Goal: Obtain resource: Download file/media

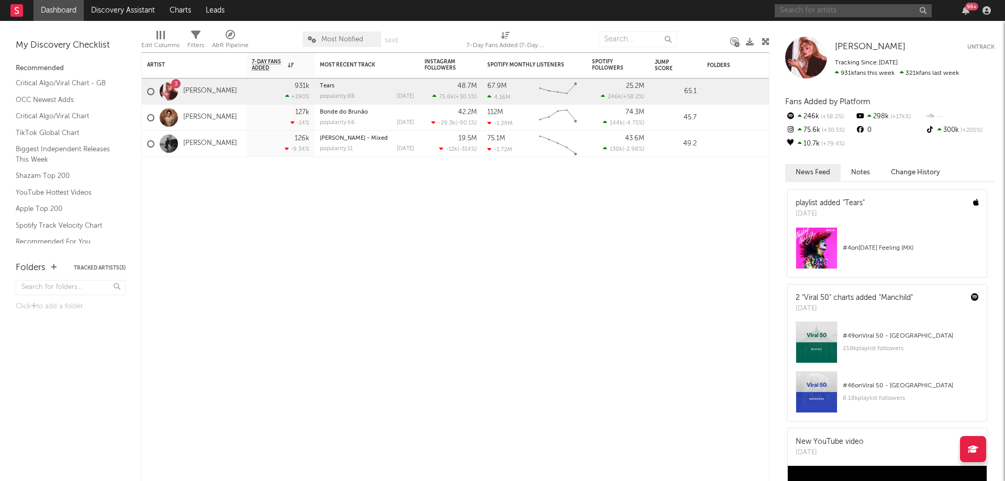
click at [827, 6] on input "text" at bounding box center [853, 10] width 157 height 13
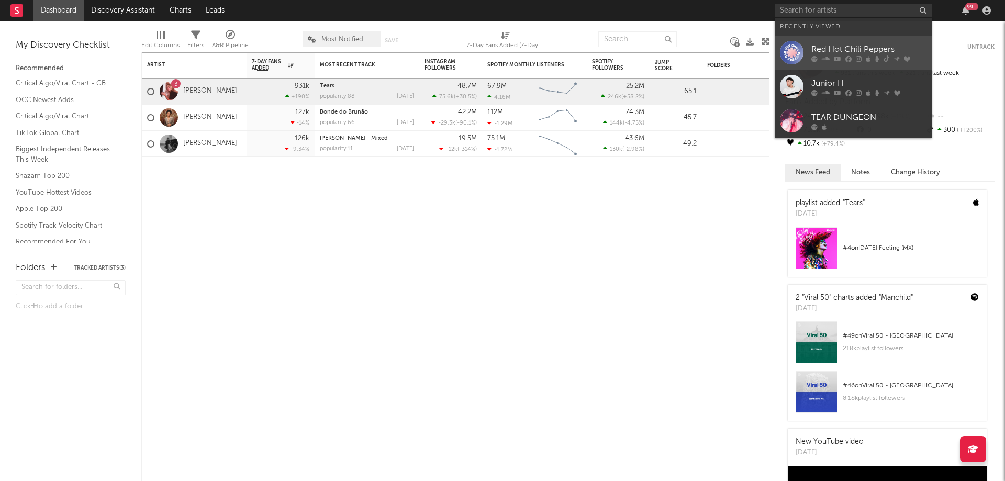
click at [806, 52] on link "Red Hot Chili Peppers" at bounding box center [853, 53] width 157 height 34
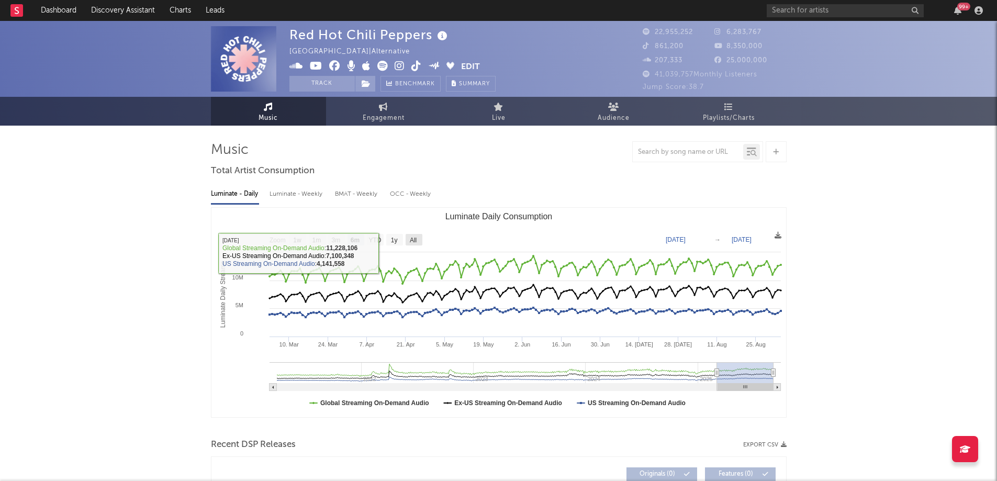
click at [413, 239] on text "All" at bounding box center [412, 240] width 7 height 7
select select "All"
type input "[DATE]"
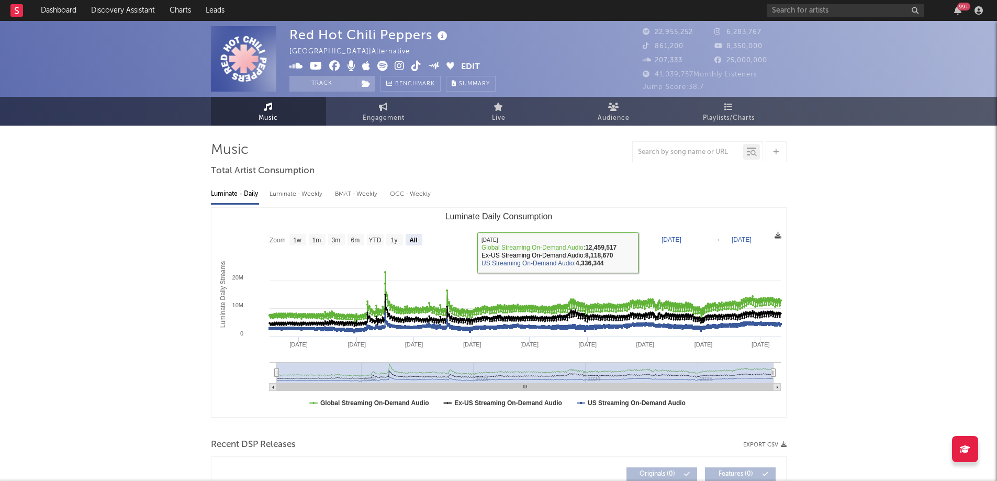
click at [777, 233] on icon at bounding box center [778, 235] width 7 height 7
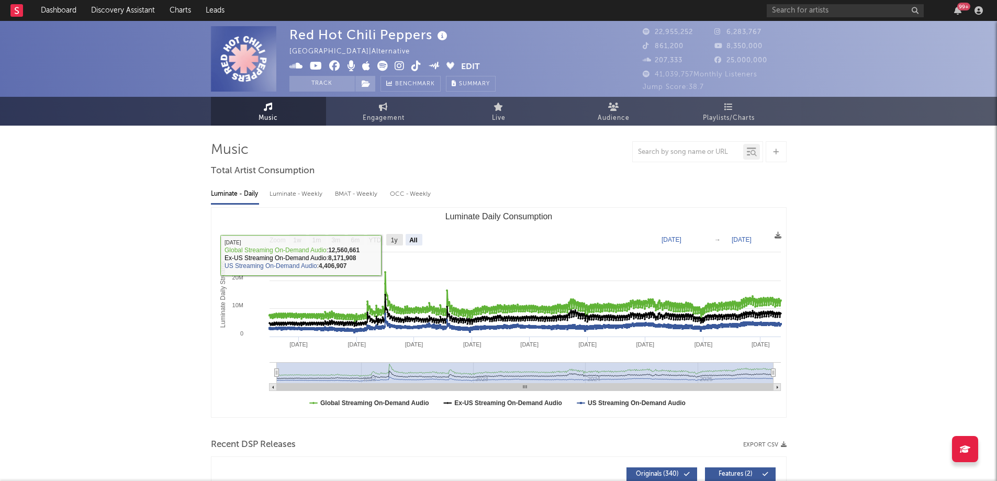
click at [389, 240] on rect "Luminate Daily Consumption" at bounding box center [394, 240] width 17 height 12
select select "1y"
type input "[DATE]"
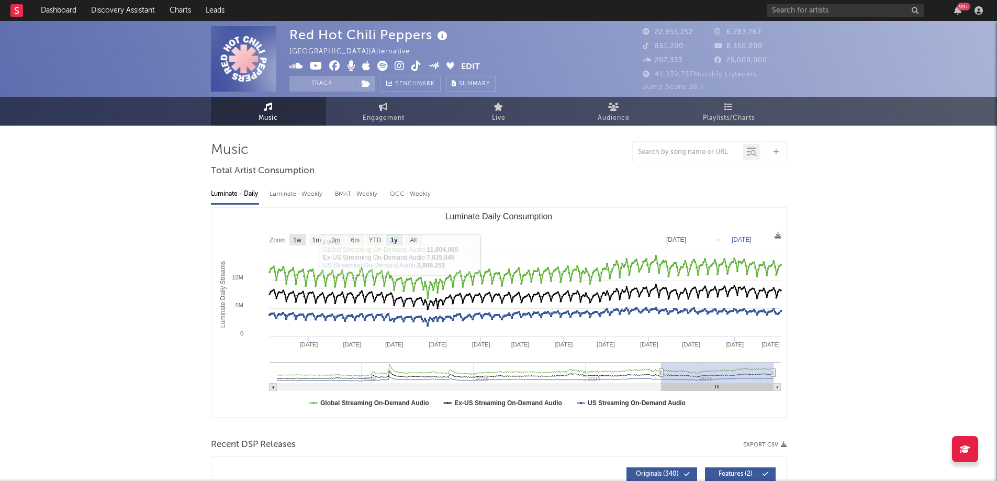
click at [298, 241] on text "1w" at bounding box center [297, 240] width 8 height 7
select select "1w"
type input "[DATE]"
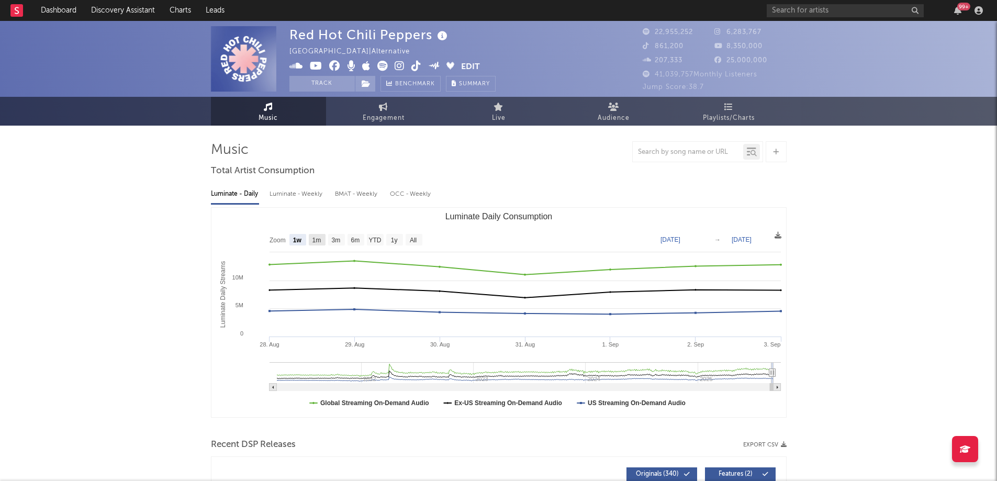
click at [310, 241] on rect "Luminate Daily Consumption" at bounding box center [317, 240] width 17 height 12
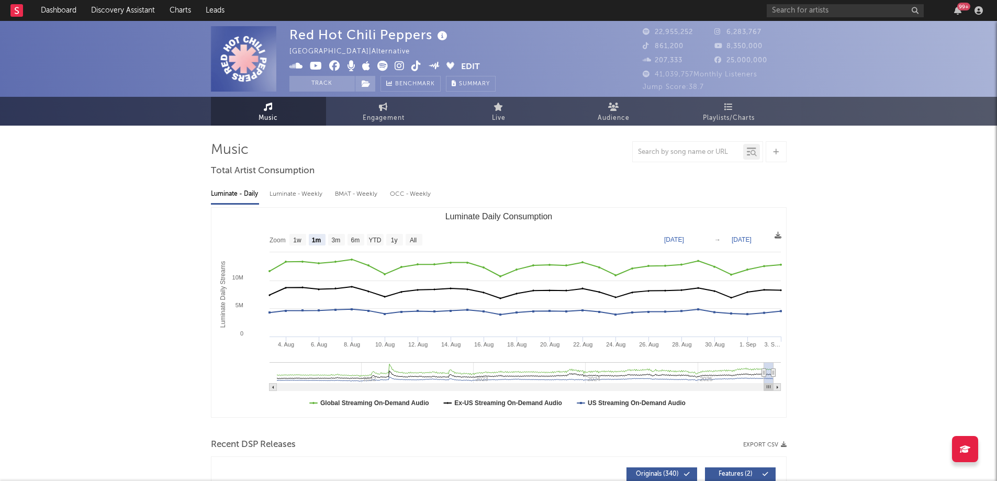
select select "1m"
type input "[DATE]"
click at [302, 244] on rect "Luminate Daily Consumption" at bounding box center [297, 240] width 17 height 12
select select "1w"
type input "[DATE]"
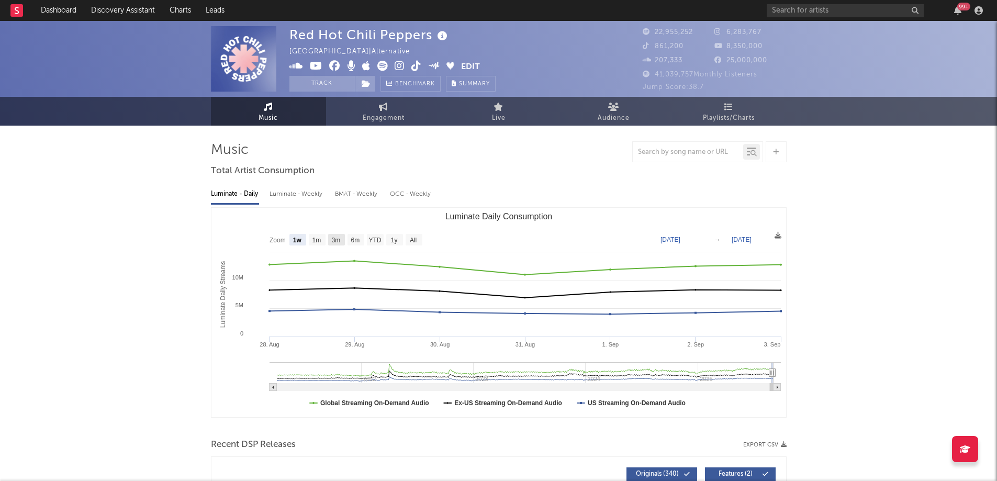
click at [337, 244] on text "3m" at bounding box center [335, 240] width 9 height 7
select select "3m"
type input "[DATE]"
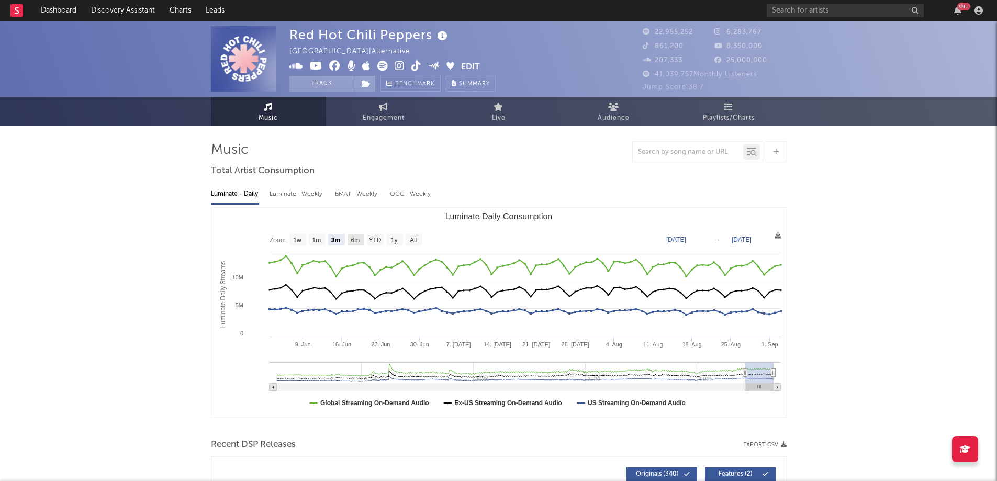
click at [358, 243] on text "6m" at bounding box center [355, 240] width 9 height 7
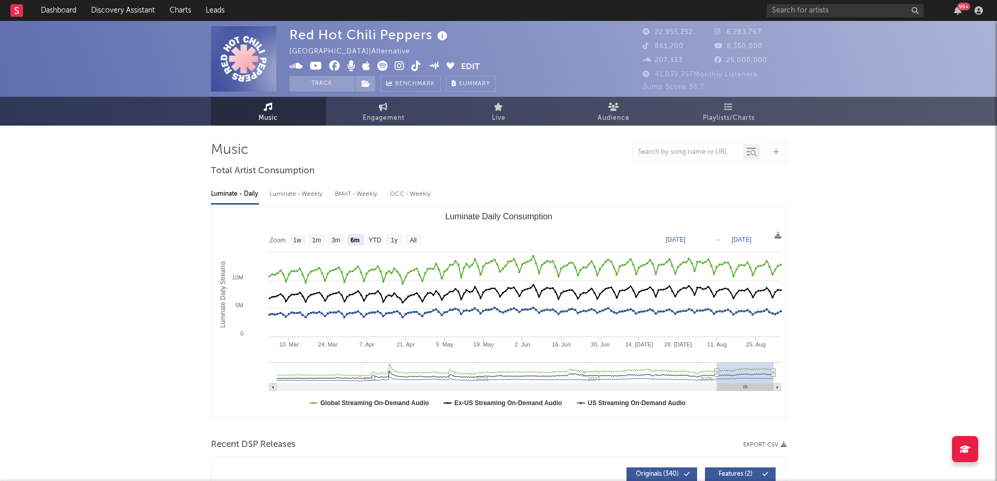
select select "6m"
type input "[DATE]"
click at [376, 243] on text "YTD" at bounding box center [374, 240] width 13 height 7
select select "YTD"
type input "[DATE]"
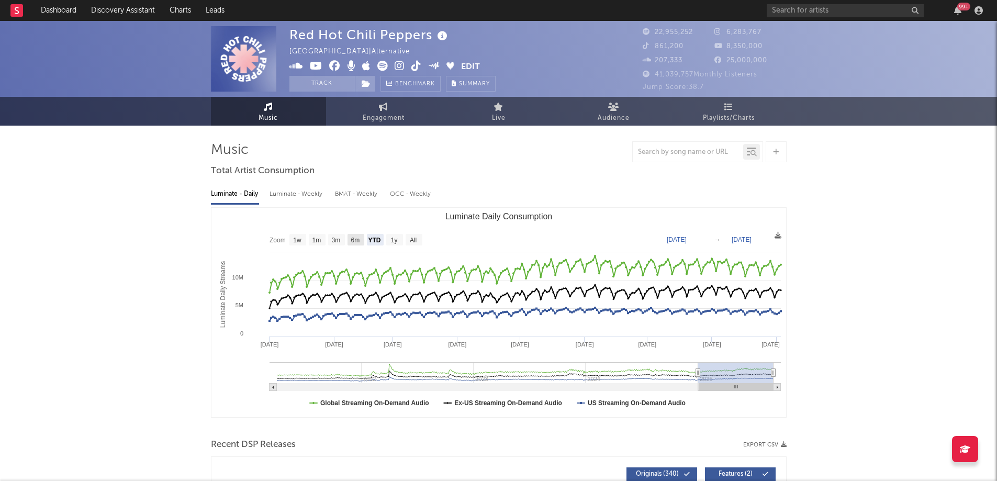
click at [351, 242] on text "6m" at bounding box center [355, 240] width 9 height 7
select select "6m"
type input "[DATE]"
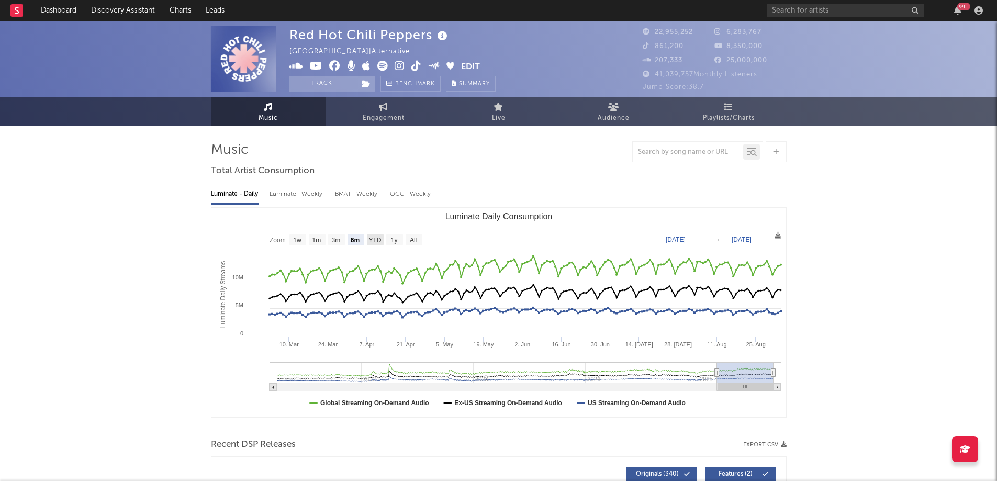
click at [367, 242] on rect "Luminate Daily Consumption" at bounding box center [375, 240] width 17 height 12
select select "YTD"
type input "[DATE]"
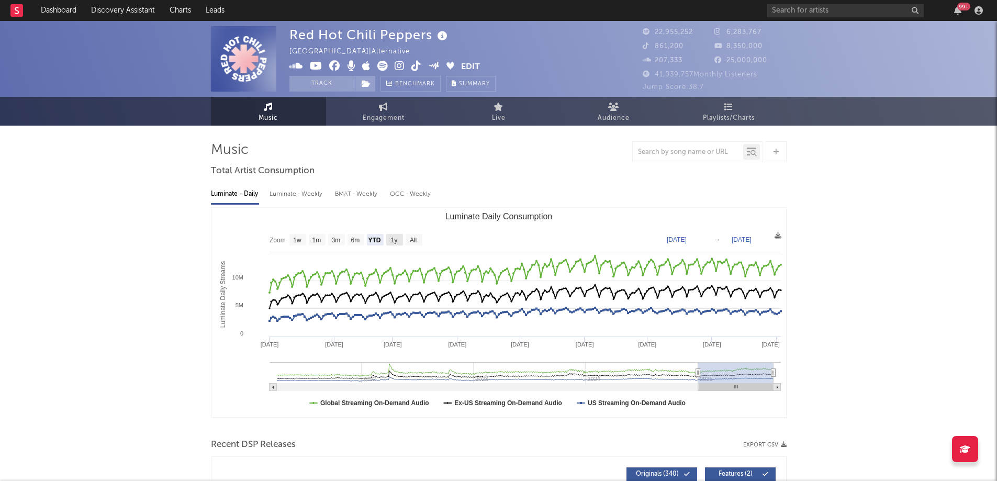
click at [391, 242] on text "1y" at bounding box center [393, 240] width 7 height 7
select select "1y"
type input "[DATE]"
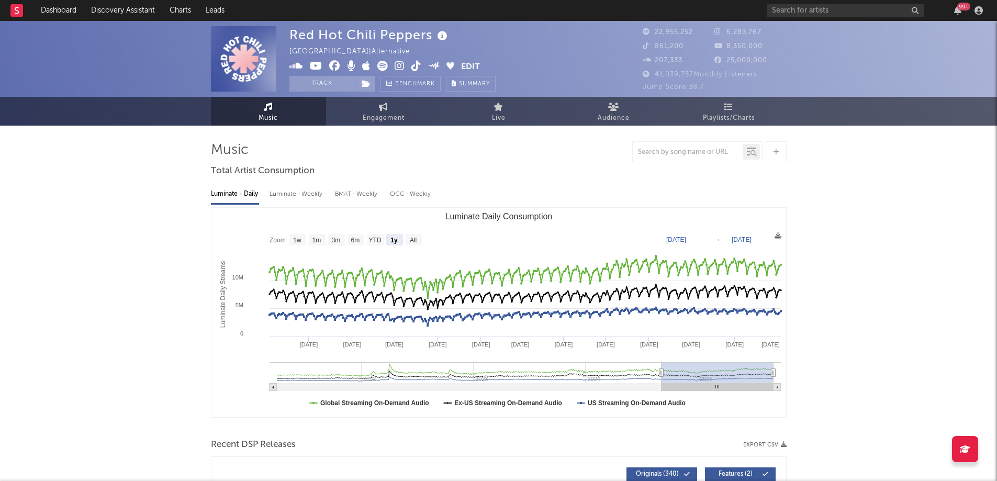
click at [281, 199] on div "Luminate - Weekly" at bounding box center [297, 194] width 55 height 18
select select "6m"
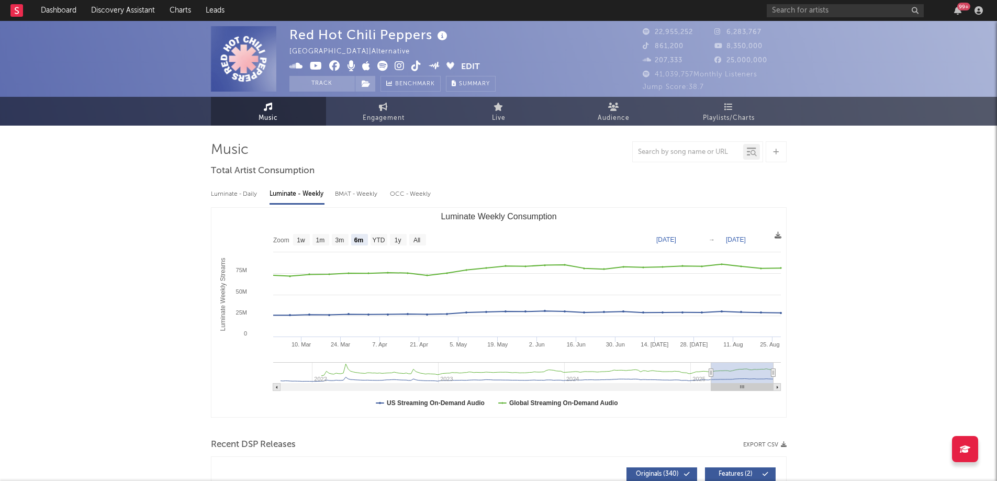
click at [234, 199] on div "Luminate - Daily" at bounding box center [235, 194] width 48 height 18
select select "6m"
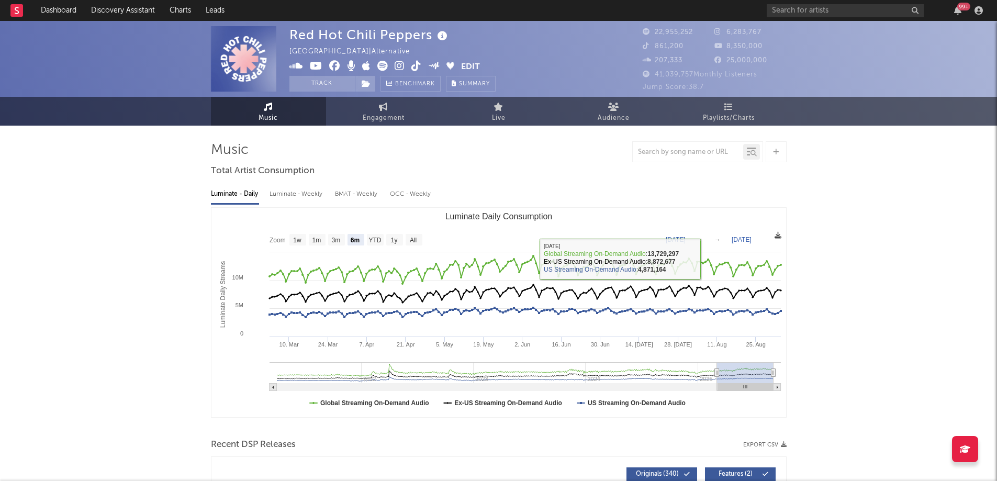
click at [777, 239] on icon at bounding box center [778, 235] width 7 height 7
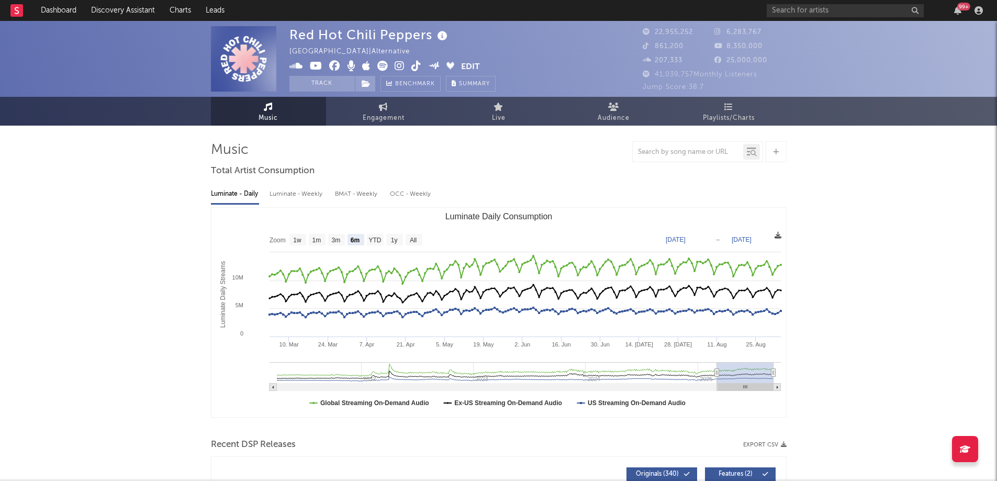
click at [779, 237] on icon at bounding box center [778, 235] width 7 height 7
click at [776, 237] on icon at bounding box center [778, 235] width 7 height 7
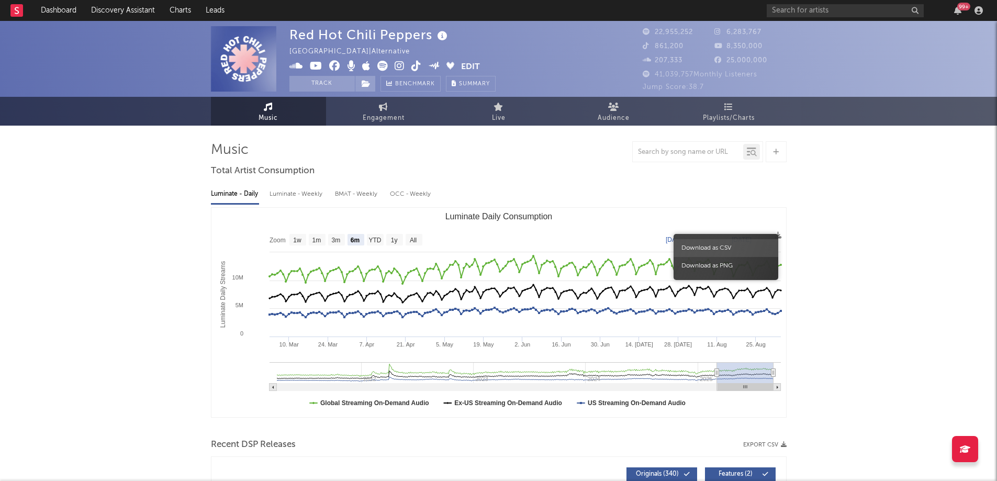
click at [724, 252] on span "Download as CSV" at bounding box center [726, 248] width 105 height 18
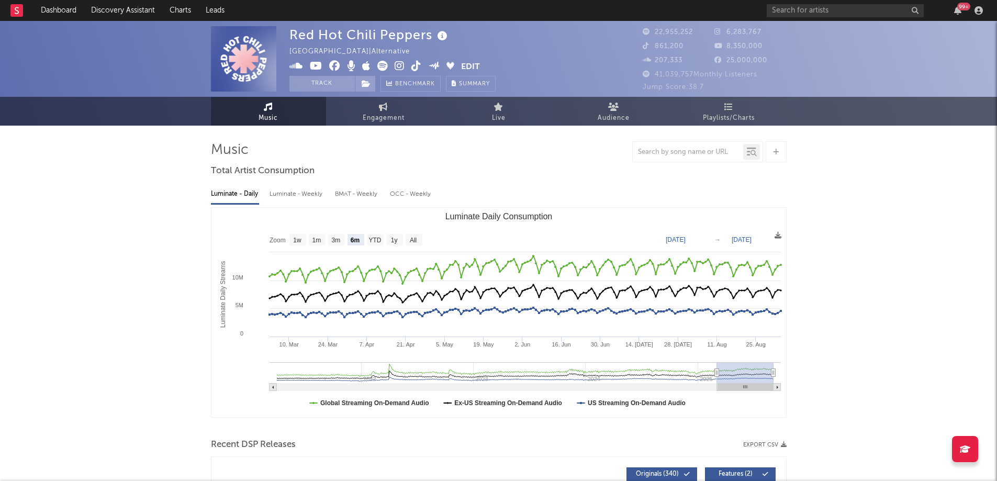
click at [281, 194] on div "Luminate - Weekly" at bounding box center [297, 194] width 55 height 18
select select "6m"
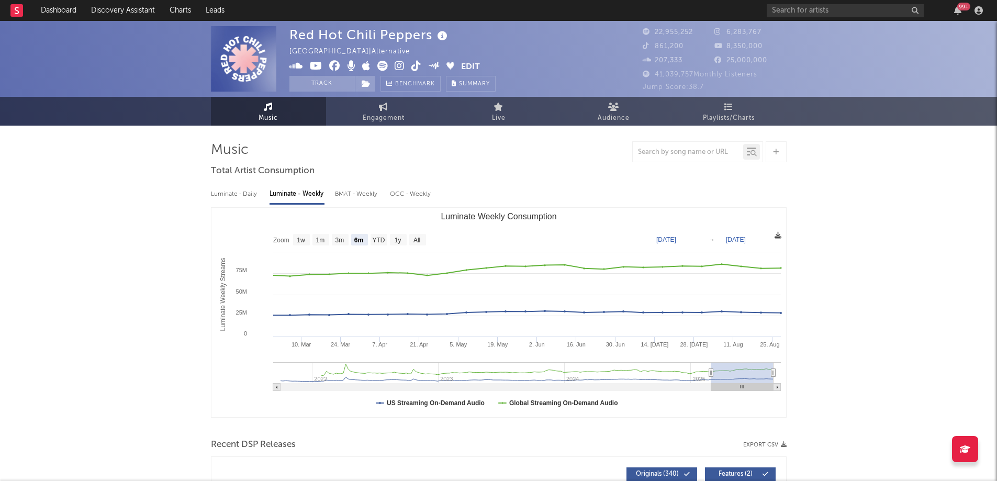
click at [778, 238] on icon at bounding box center [778, 235] width 7 height 7
click at [775, 236] on icon at bounding box center [778, 235] width 7 height 7
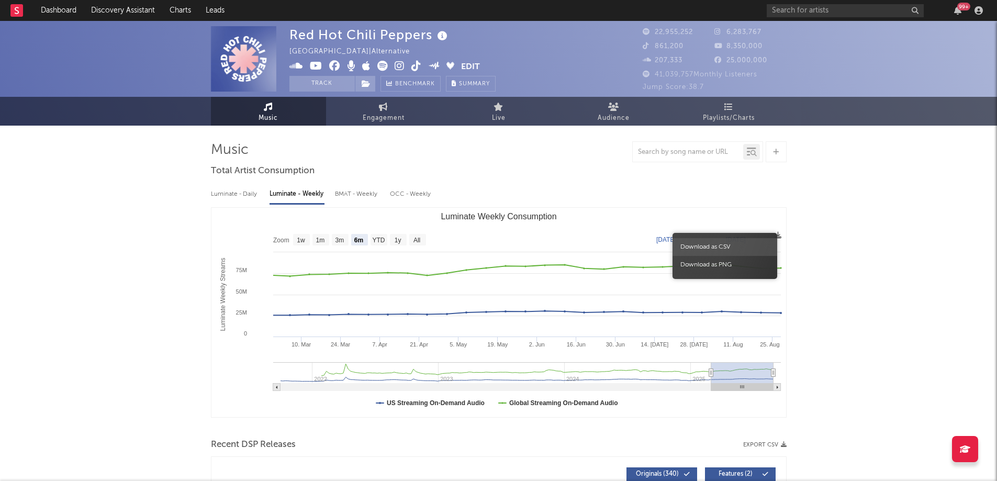
click at [731, 245] on span "Download as CSV" at bounding box center [725, 247] width 105 height 18
